Goal: Information Seeking & Learning: Find contact information

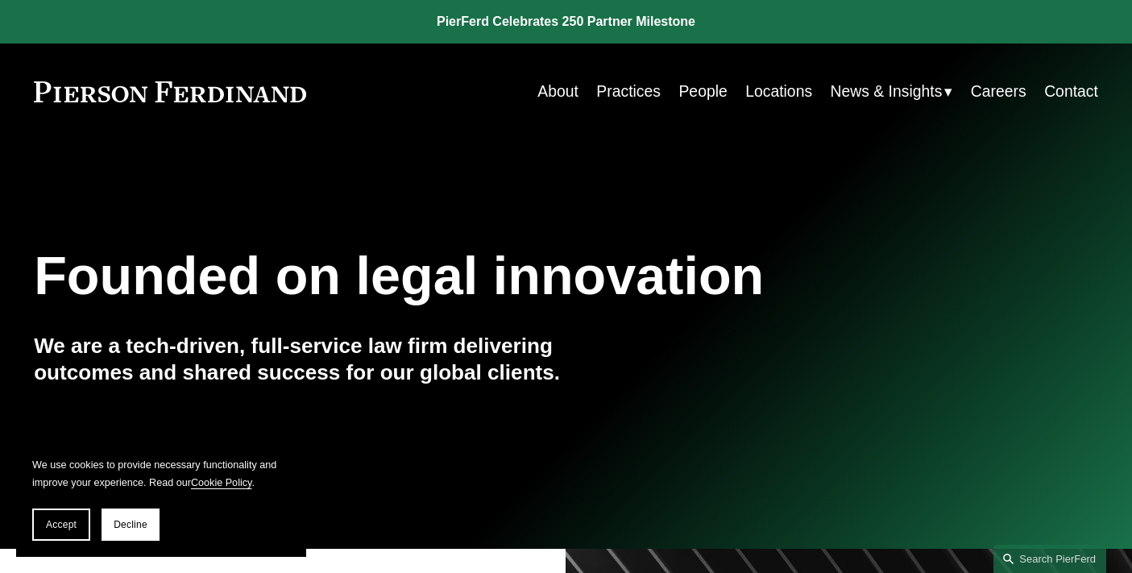
click at [700, 95] on link "People" at bounding box center [703, 91] width 48 height 31
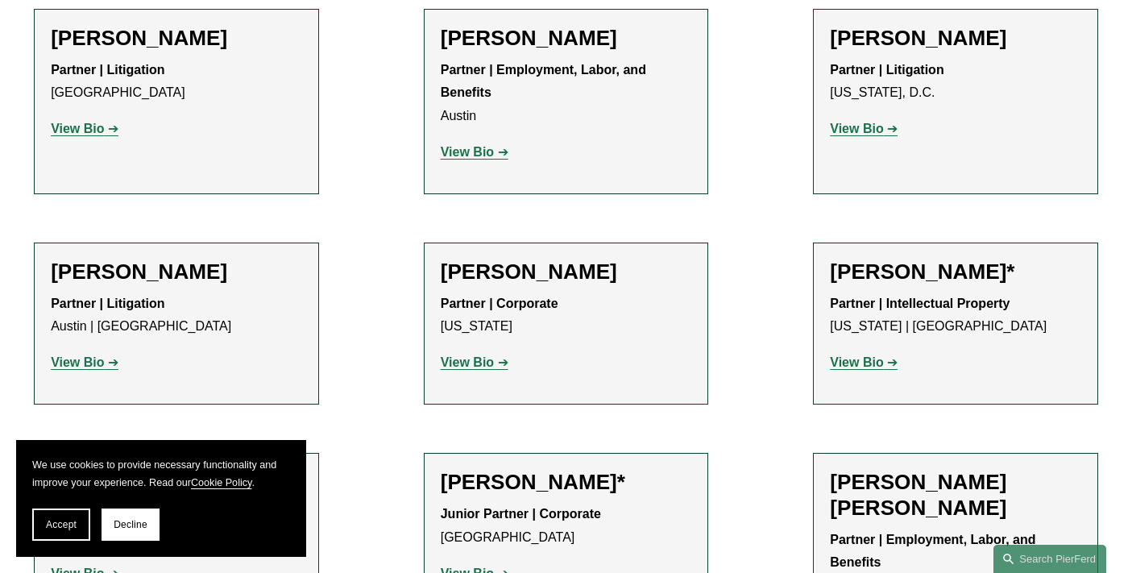
scroll to position [681, 0]
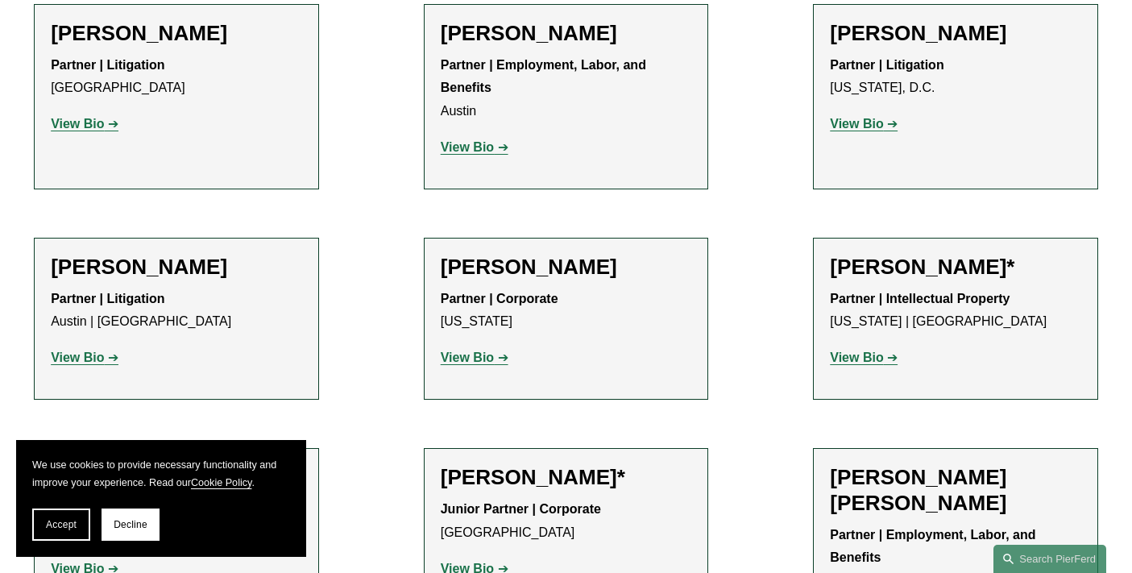
click at [472, 152] on strong "View Bio" at bounding box center [467, 147] width 53 height 14
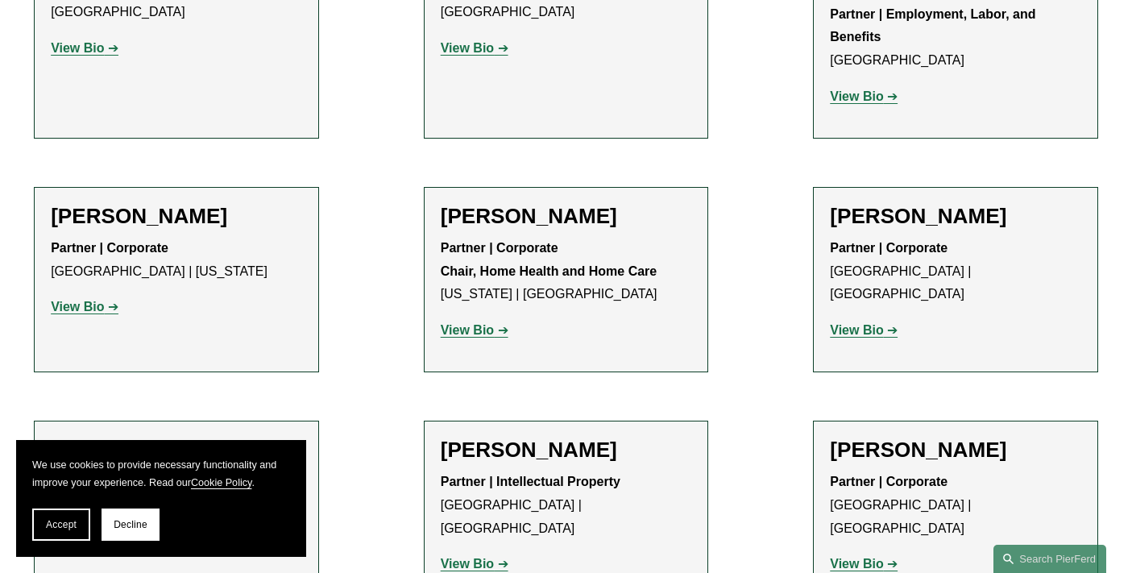
scroll to position [1208, 0]
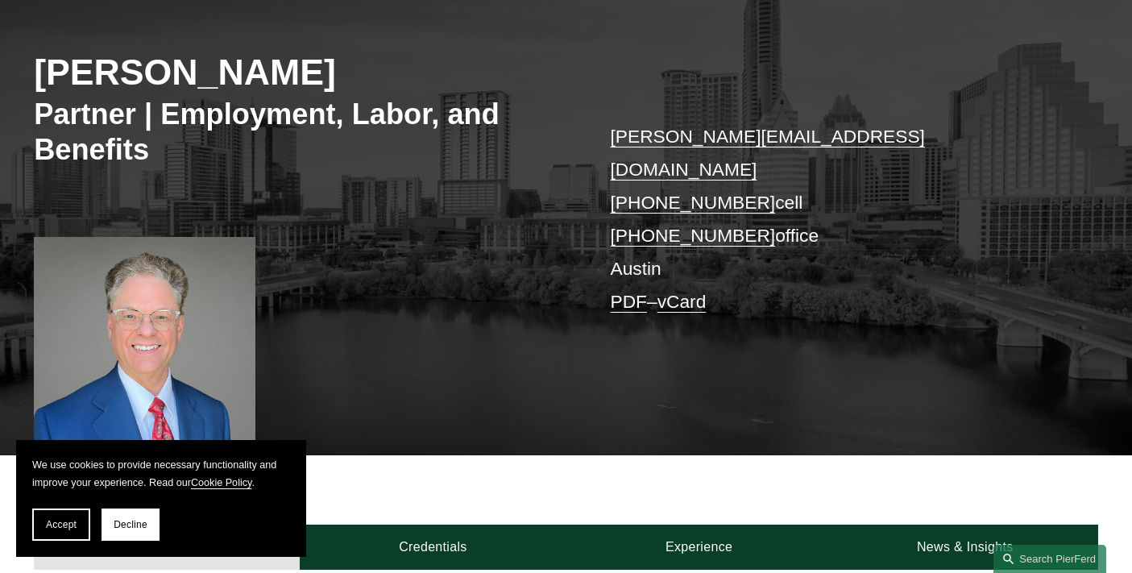
scroll to position [119, 0]
